Goal: Task Accomplishment & Management: Use online tool/utility

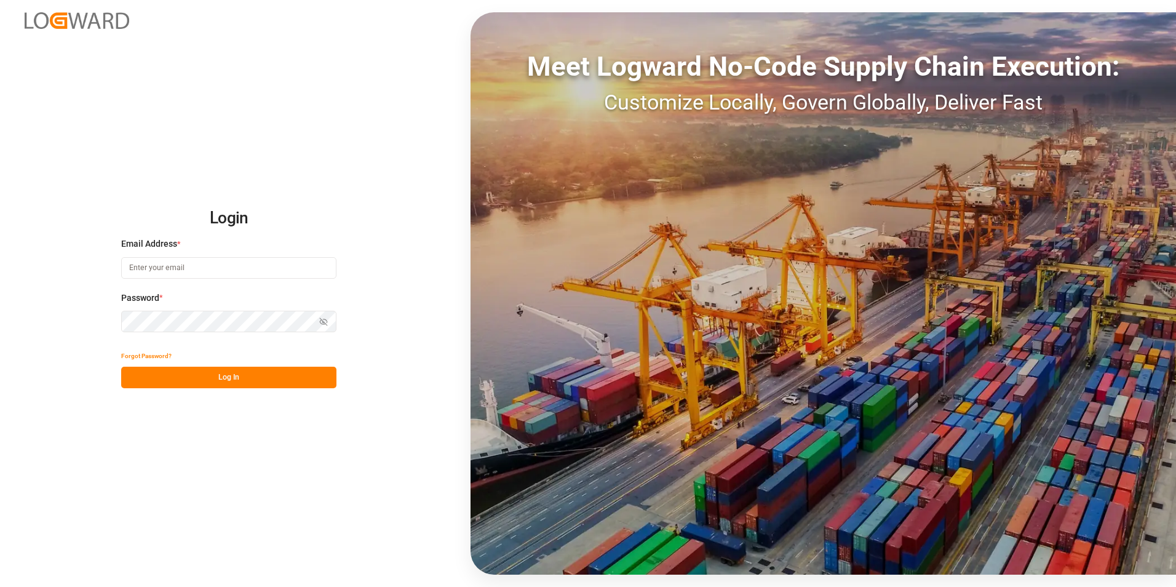
type input "[PERSON_NAME][EMAIL_ADDRESS][PERSON_NAME][DOMAIN_NAME]"
click at [255, 375] on button "Log In" at bounding box center [228, 378] width 215 height 22
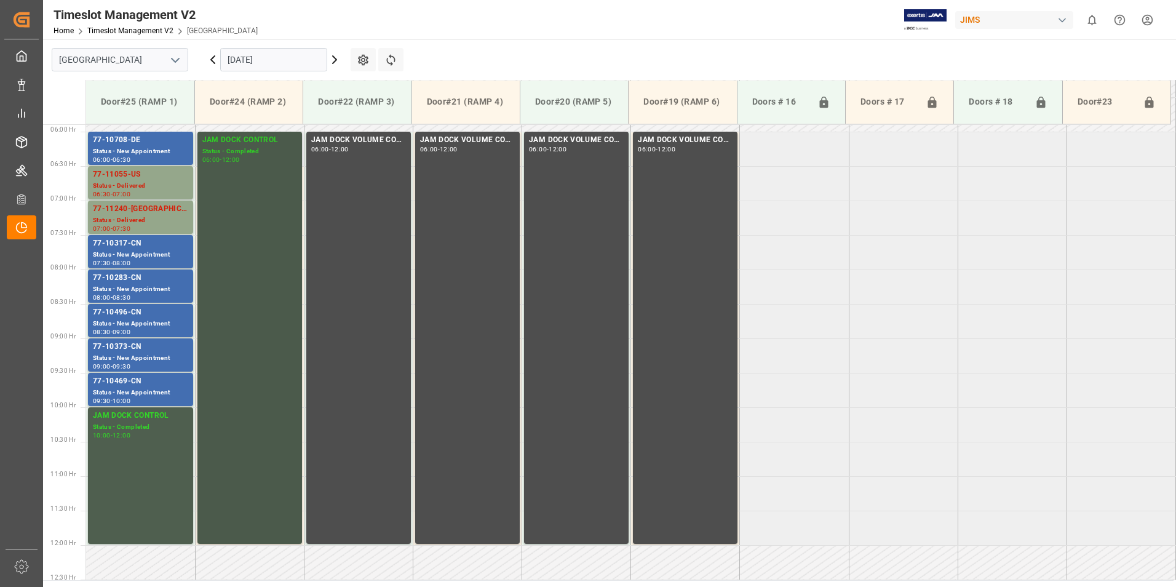
scroll to position [344, 0]
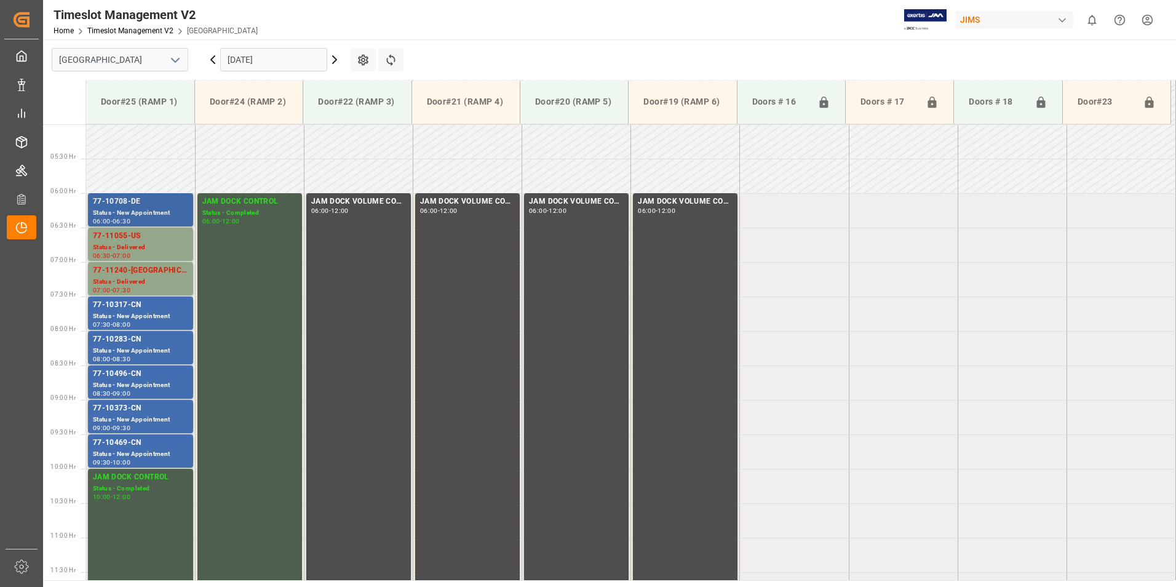
click at [113, 207] on div "77-10708-DE" at bounding box center [140, 202] width 95 height 12
click at [113, 242] on div "77-11055-US" at bounding box center [140, 236] width 95 height 12
click at [121, 271] on div "77-11240-[GEOGRAPHIC_DATA]" at bounding box center [140, 270] width 95 height 12
click at [121, 307] on div "77-10317-CN" at bounding box center [140, 305] width 95 height 12
click at [124, 338] on div "77-10283-CN" at bounding box center [140, 339] width 95 height 12
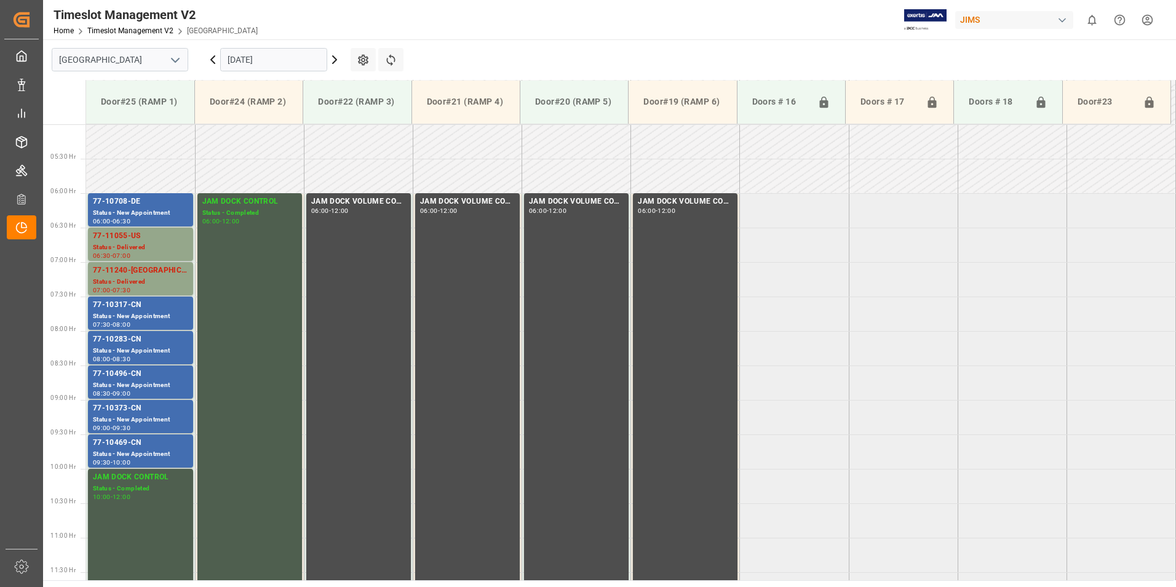
click at [123, 373] on div "77-10496-CN" at bounding box center [140, 374] width 95 height 12
click at [120, 410] on div "77-10373-CN" at bounding box center [140, 408] width 95 height 12
click at [123, 443] on div "77-10469-CN" at bounding box center [140, 443] width 95 height 12
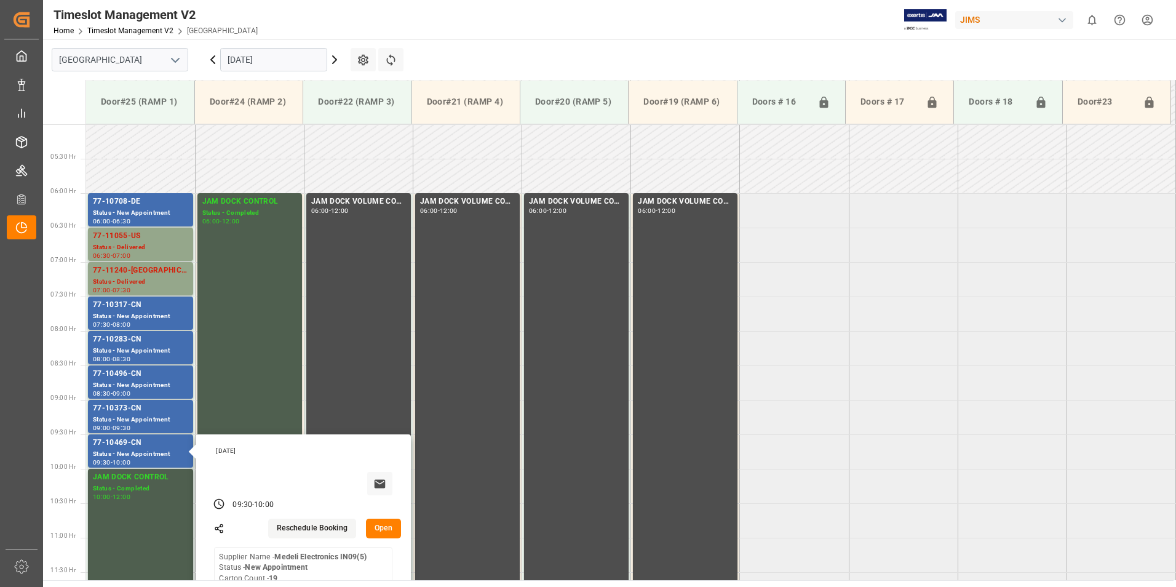
click at [269, 55] on input "[DATE]" at bounding box center [273, 59] width 107 height 23
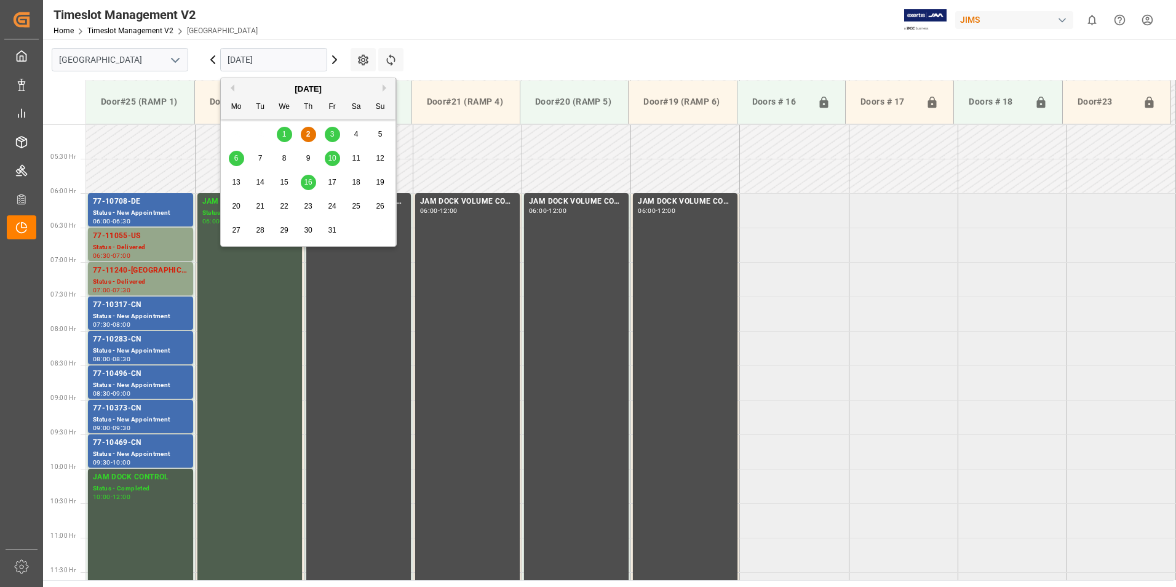
click at [333, 136] on span "3" at bounding box center [332, 134] width 4 height 9
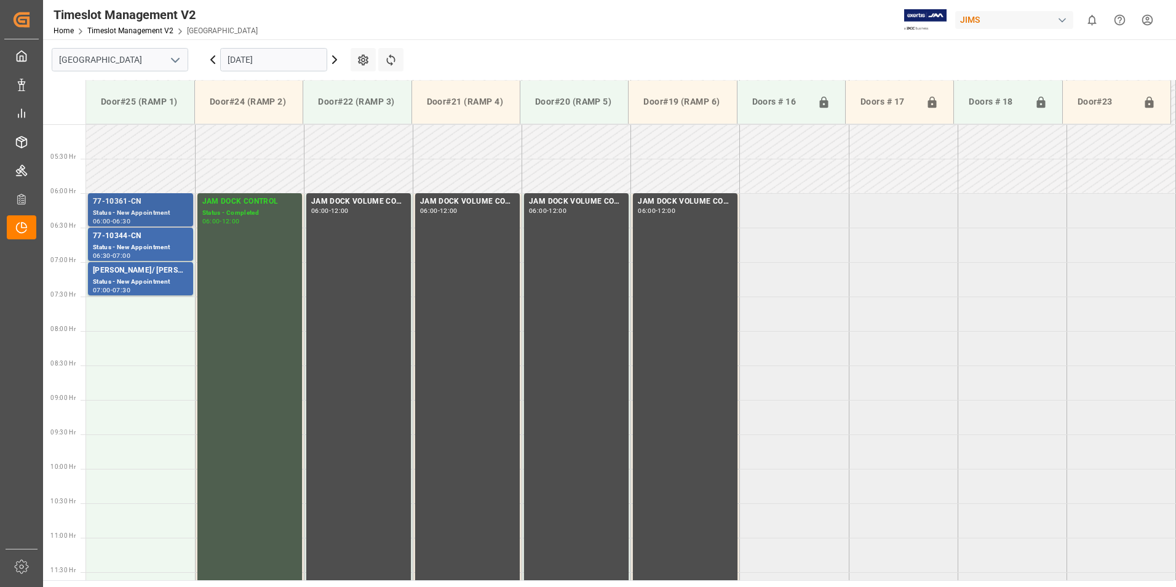
click at [138, 204] on div "77-10361-CN" at bounding box center [140, 202] width 95 height 12
click at [136, 235] on div "77-10344-CN" at bounding box center [140, 236] width 95 height 12
